Goal: Task Accomplishment & Management: Manage account settings

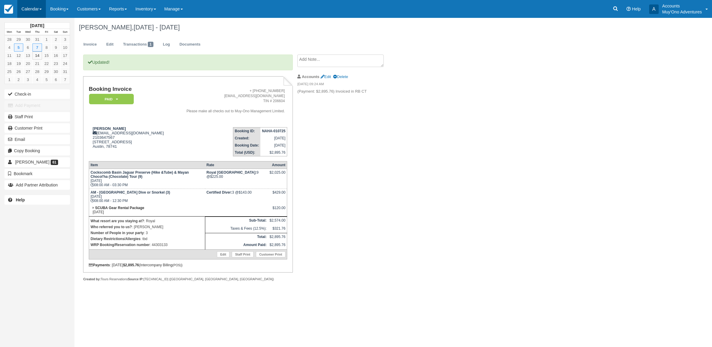
click at [29, 13] on link "Calendar" at bounding box center [31, 9] width 29 height 18
click at [30, 54] on link "Month" at bounding box center [41, 56] width 47 height 13
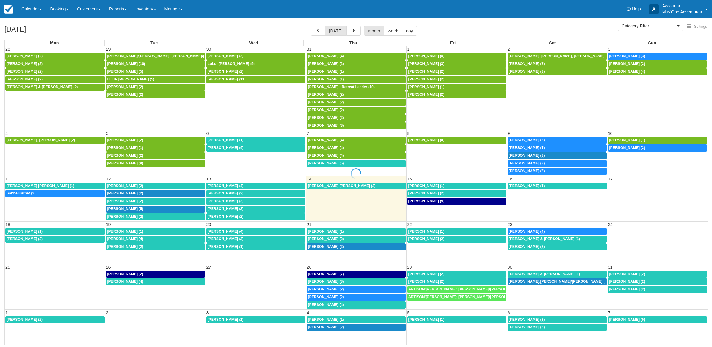
select select
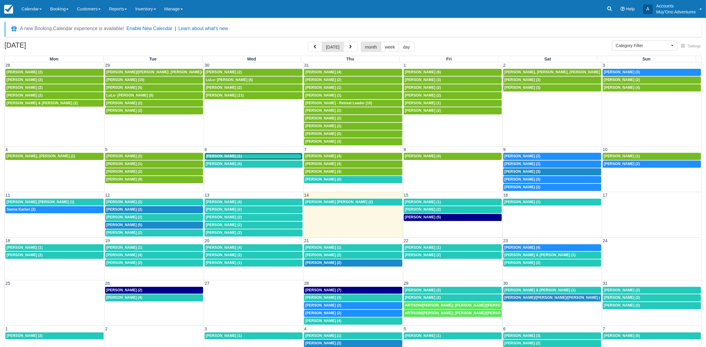
click at [238, 159] on div "Stephanie Ardakani (1)" at bounding box center [254, 156] width 96 height 5
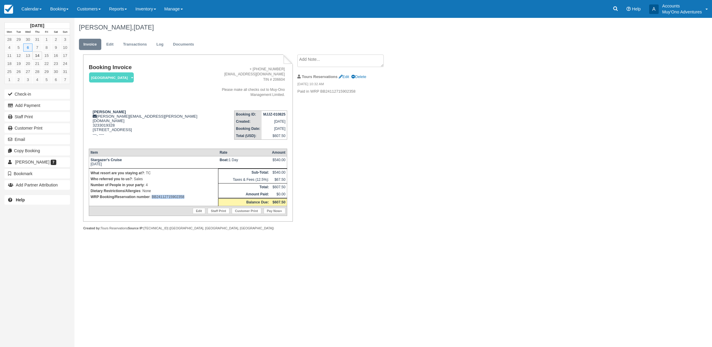
drag, startPoint x: 188, startPoint y: 198, endPoint x: 152, endPoint y: 199, distance: 35.4
click at [152, 199] on p "WRP Booking/Reservation number : BB24112715902358" at bounding box center [154, 197] width 126 height 6
copy p "BB24112715902358"
click at [22, 110] on button "Add Payment" at bounding box center [36, 106] width 65 height 10
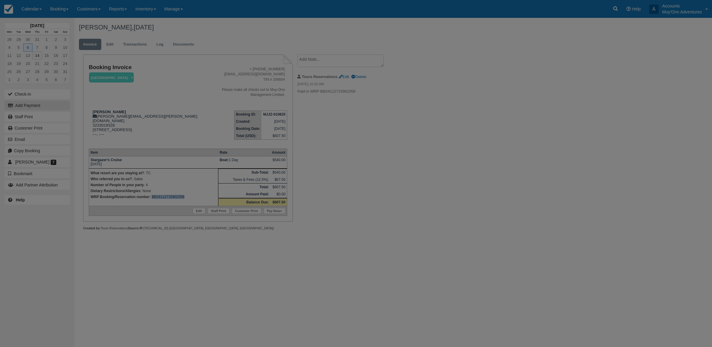
type input "08/14/25"
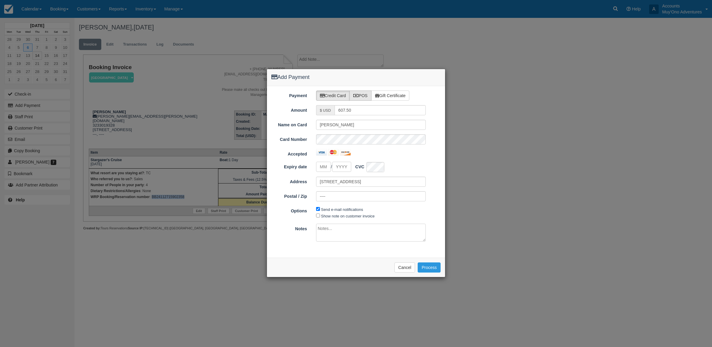
click at [364, 91] on label "POS" at bounding box center [360, 96] width 22 height 10
radio input "true"
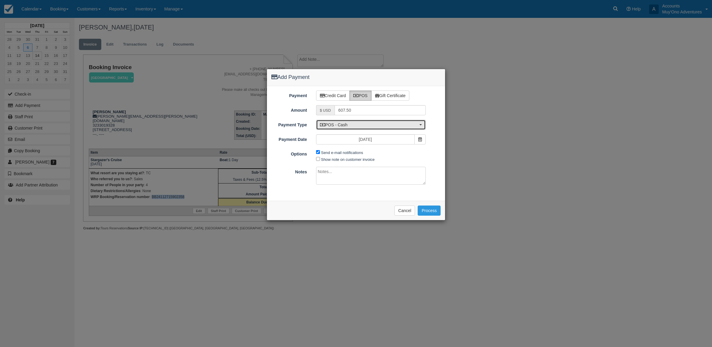
click at [355, 126] on span "POS - Cash" at bounding box center [369, 125] width 98 height 6
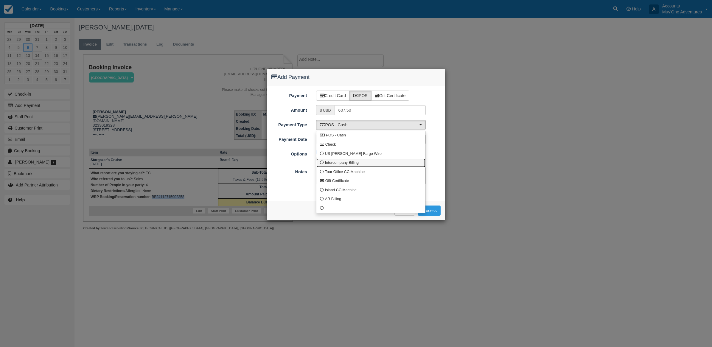
click at [340, 163] on span "Intercompany Billing" at bounding box center [342, 162] width 34 height 5
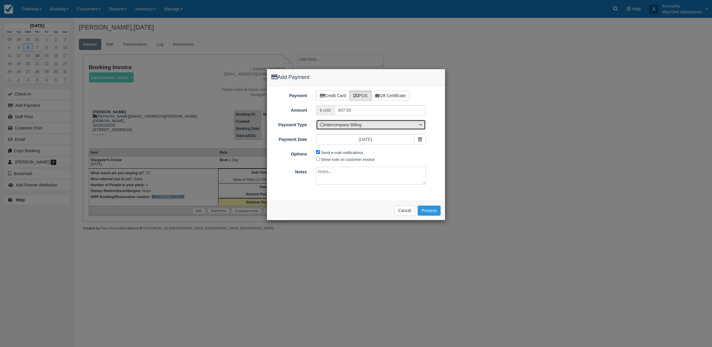
click at [347, 120] on button "Intercompany Billing" at bounding box center [371, 125] width 110 height 10
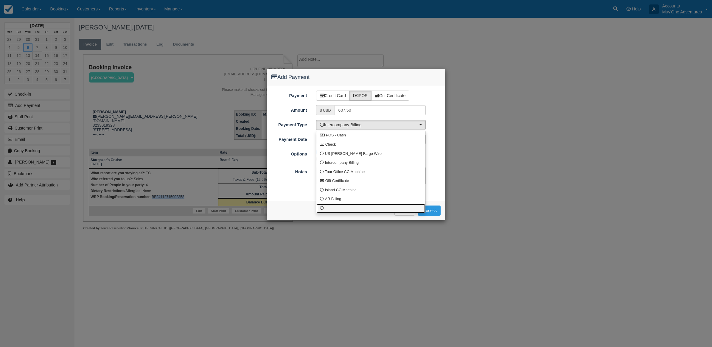
click at [333, 211] on link at bounding box center [370, 208] width 109 height 9
select select "custom10"
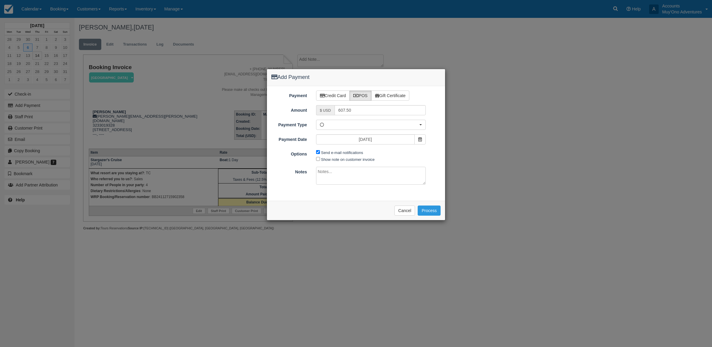
click at [319, 154] on span "Send e-mail notifications" at bounding box center [341, 152] width 50 height 7
click at [316, 151] on input "Send e-mail notifications" at bounding box center [318, 152] width 4 height 4
checkbox input "false"
click at [332, 184] on textarea at bounding box center [371, 176] width 110 height 18
type textarea "Paid in WRP CT"
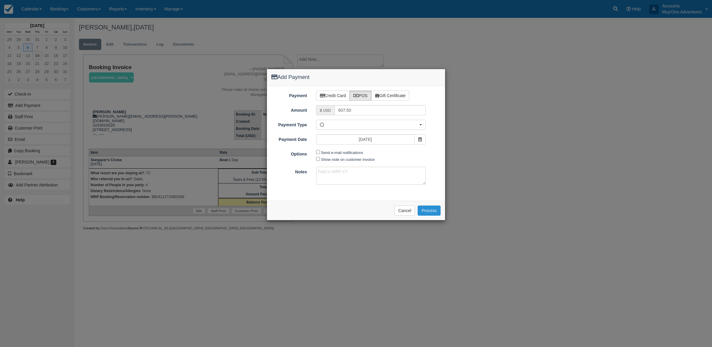
click at [426, 208] on button "Process" at bounding box center [428, 210] width 23 height 10
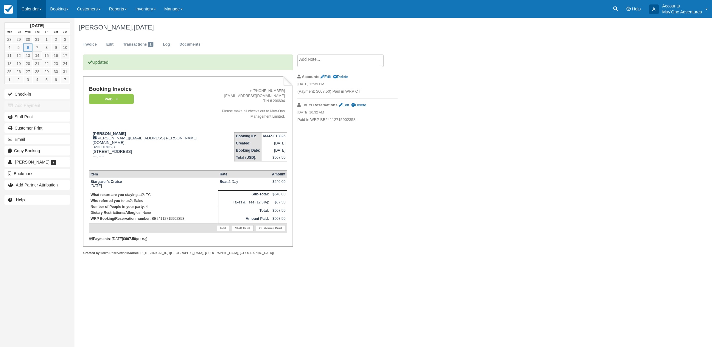
click at [29, 8] on link "Calendar" at bounding box center [31, 9] width 29 height 18
click at [38, 54] on link "Month" at bounding box center [41, 56] width 47 height 13
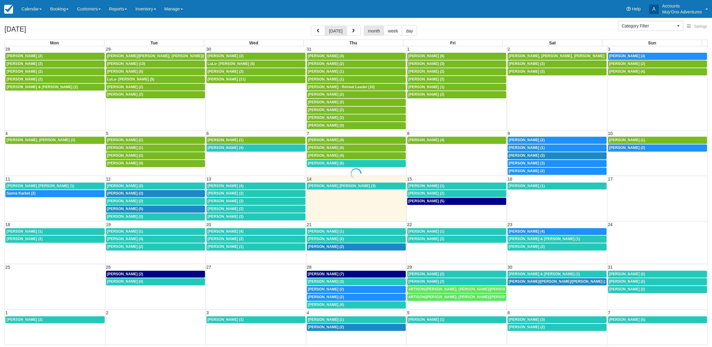
select select
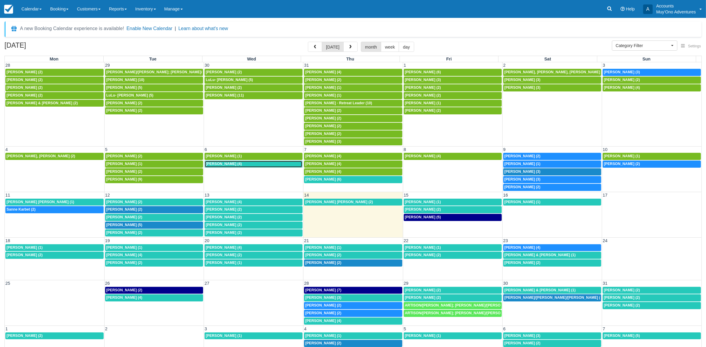
click at [249, 164] on div "Victoria Vega-Gilliam (4)" at bounding box center [254, 164] width 96 height 5
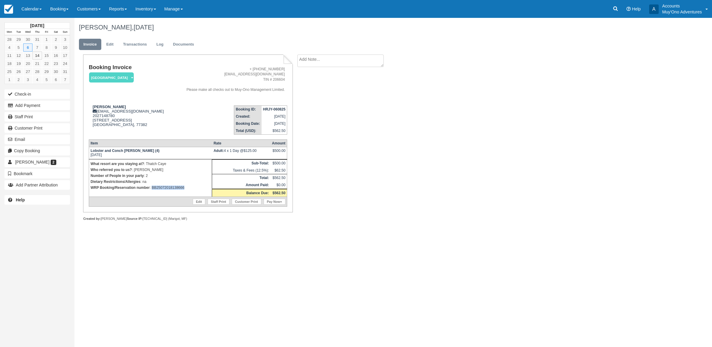
drag, startPoint x: 185, startPoint y: 189, endPoint x: 152, endPoint y: 195, distance: 33.2
click at [152, 195] on td "What resort are you staying at? : Thatch Caye Who referred you to us? : [PERSON…" at bounding box center [150, 178] width 123 height 38
copy p "BB25072018138666"
click at [341, 153] on div "Booking Invoice [GEOGRAPHIC_DATA]   Pending HOLD Deposit Paid Cancelled Void Mu…" at bounding box center [237, 143] width 327 height 179
click at [31, 8] on link "Calendar" at bounding box center [31, 9] width 29 height 18
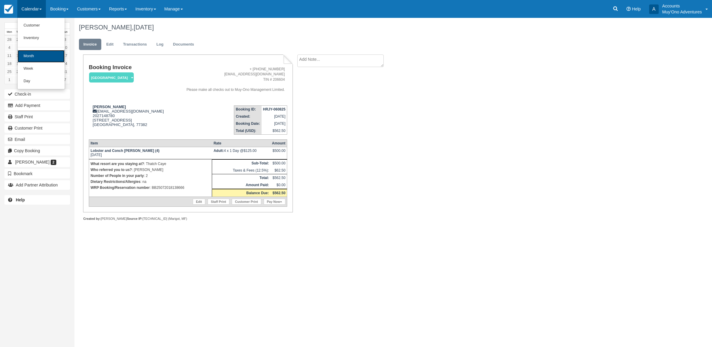
click at [24, 55] on link "Month" at bounding box center [41, 56] width 47 height 13
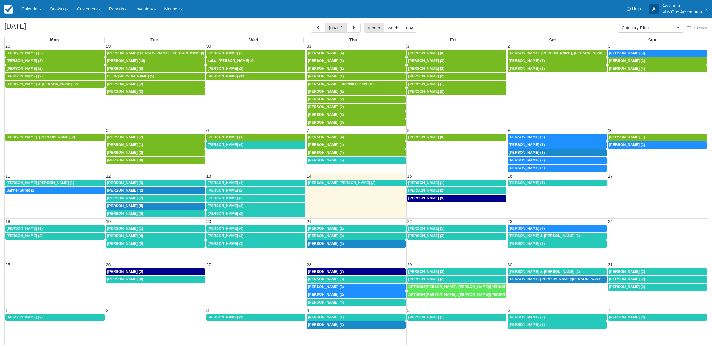
select select
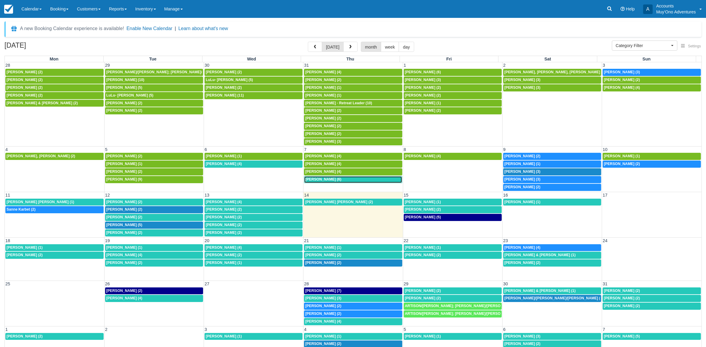
click at [365, 182] on div "1:30p Stephanie Ardakani (6)" at bounding box center [353, 179] width 96 height 5
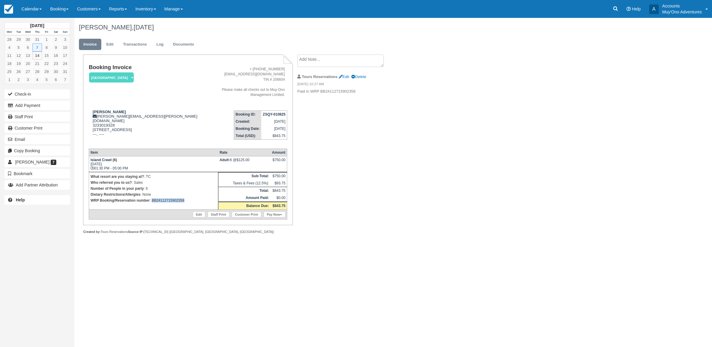
drag, startPoint x: 198, startPoint y: 200, endPoint x: 151, endPoint y: 205, distance: 47.0
click at [151, 204] on td "What resort are you staying at? : TC Who referred you to us? : Sales Number of …" at bounding box center [153, 191] width 129 height 38
copy p "BB24112715902358"
click at [51, 107] on button "Add Payment" at bounding box center [36, 106] width 65 height 10
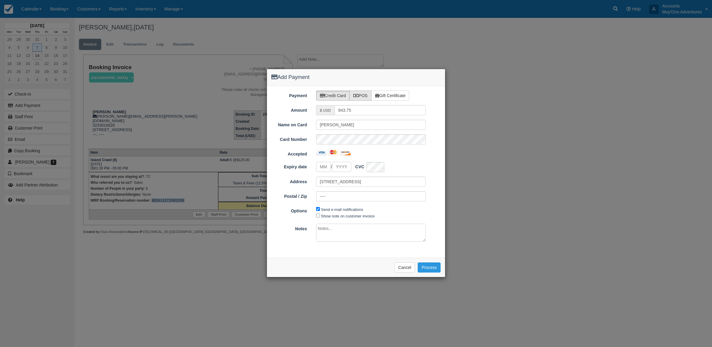
click at [368, 94] on label "POS" at bounding box center [360, 96] width 22 height 10
radio input "true"
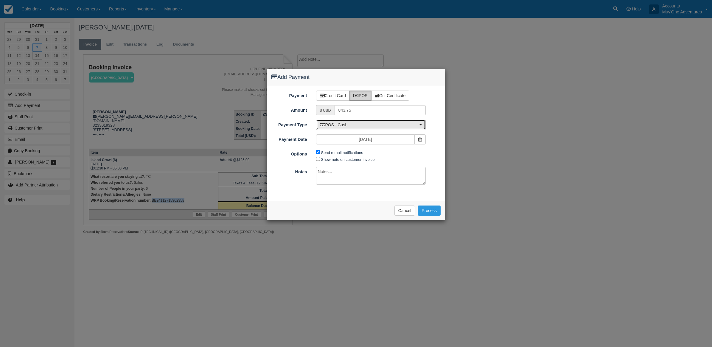
click at [340, 128] on span "POS - Cash" at bounding box center [369, 125] width 98 height 6
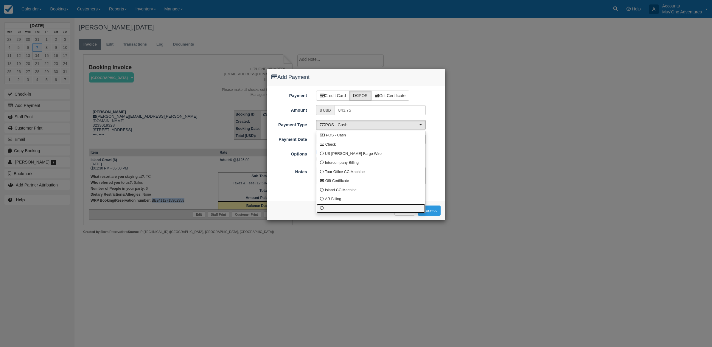
click at [338, 208] on link at bounding box center [370, 208] width 109 height 9
select select "custom10"
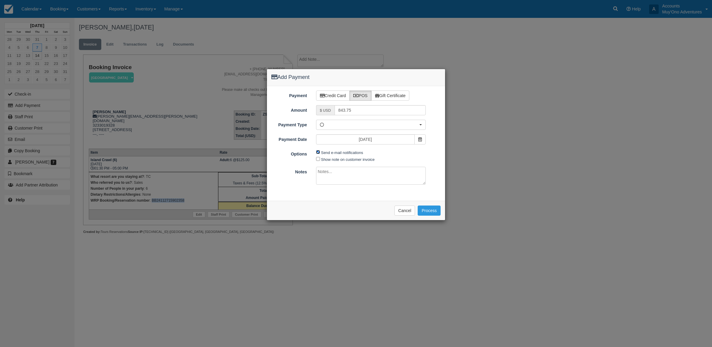
click at [316, 154] on input "Send e-mail notifications" at bounding box center [318, 152] width 4 height 4
checkbox input "false"
click at [325, 170] on textarea at bounding box center [371, 176] width 110 height 18
type textarea "I"
type textarea "p"
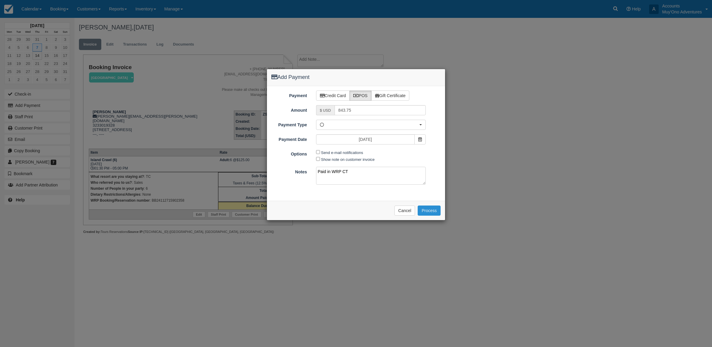
type textarea "Paid in WRP CT"
click at [421, 208] on button "Process" at bounding box center [428, 210] width 23 height 10
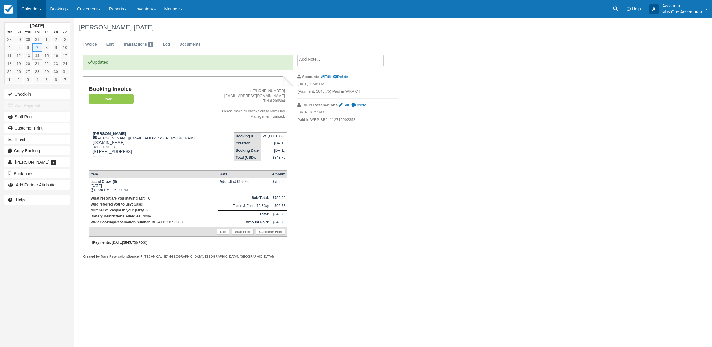
click at [26, 13] on link "Calendar" at bounding box center [31, 9] width 29 height 18
click at [39, 53] on link "Month" at bounding box center [41, 56] width 47 height 13
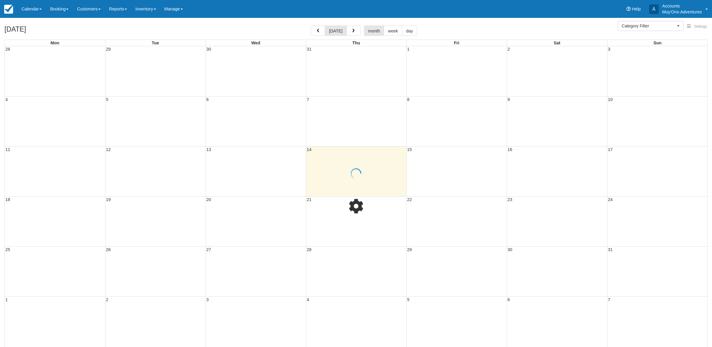
select select
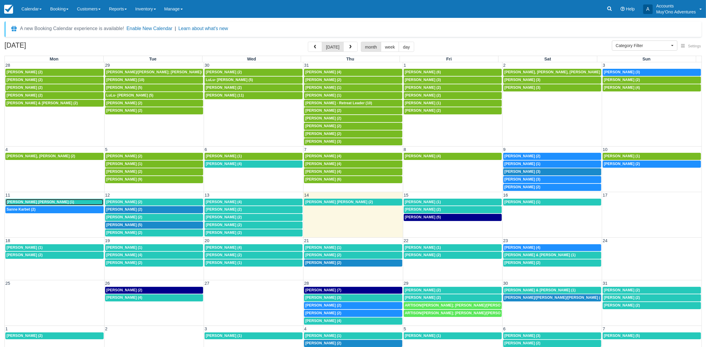
click at [53, 206] on link "Christopher Scott Gross (1)" at bounding box center [54, 202] width 98 height 7
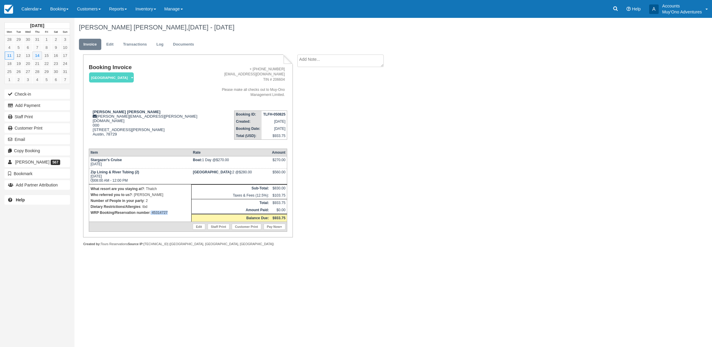
drag, startPoint x: 170, startPoint y: 204, endPoint x: 151, endPoint y: 208, distance: 19.6
click at [151, 208] on td "What resort are you staying at? : Thatch Who referred you to us? : michelle Num…" at bounding box center [140, 203] width 102 height 38
copy p "45314727"
click at [29, 10] on link "Calendar" at bounding box center [31, 9] width 29 height 18
click at [36, 57] on link "Month" at bounding box center [41, 56] width 47 height 13
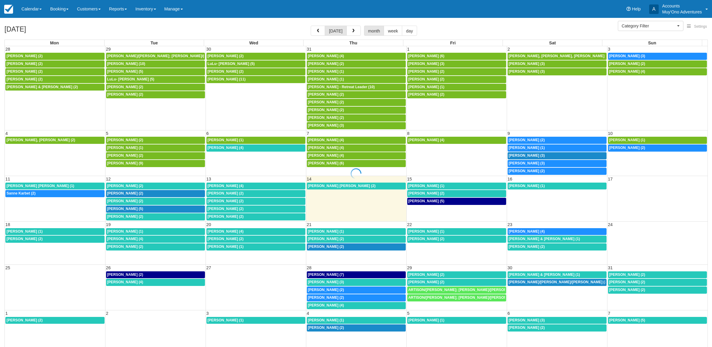
select select
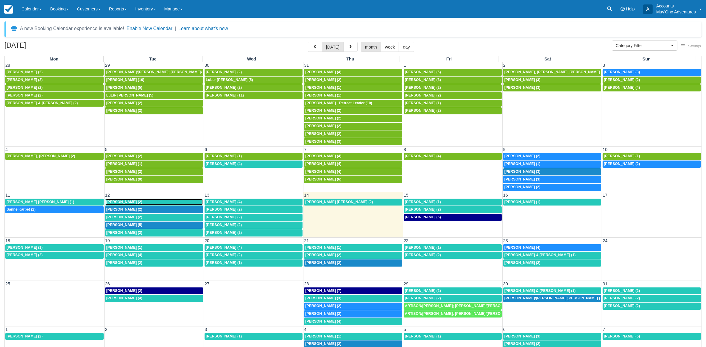
click at [136, 203] on span "[PERSON_NAME] (2)" at bounding box center [124, 202] width 36 height 4
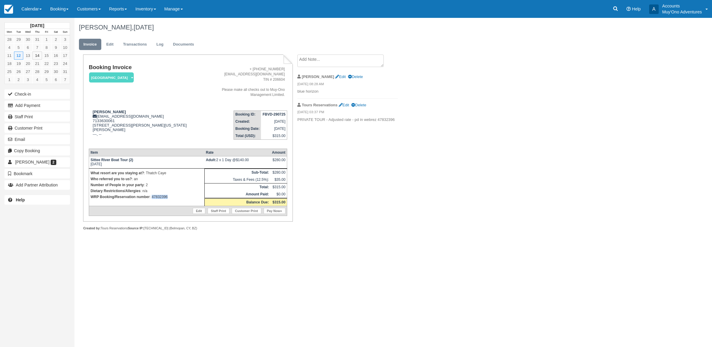
drag, startPoint x: 170, startPoint y: 202, endPoint x: 152, endPoint y: 199, distance: 18.1
click at [152, 199] on td "What resort are you staying at? : Thatch Caye Who referred you to us? : an Numb…" at bounding box center [147, 188] width 116 height 38
copy p "47832396"
